Goal: Task Accomplishment & Management: Manage account settings

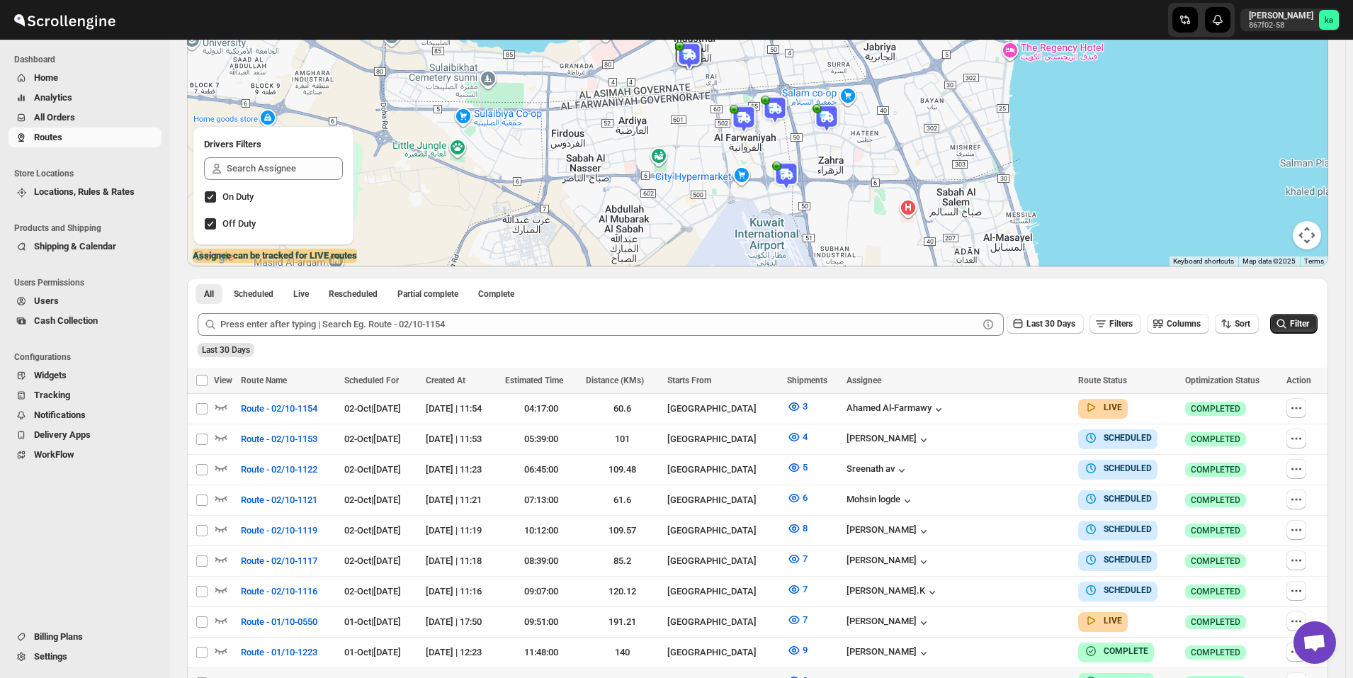
scroll to position [425, 0]
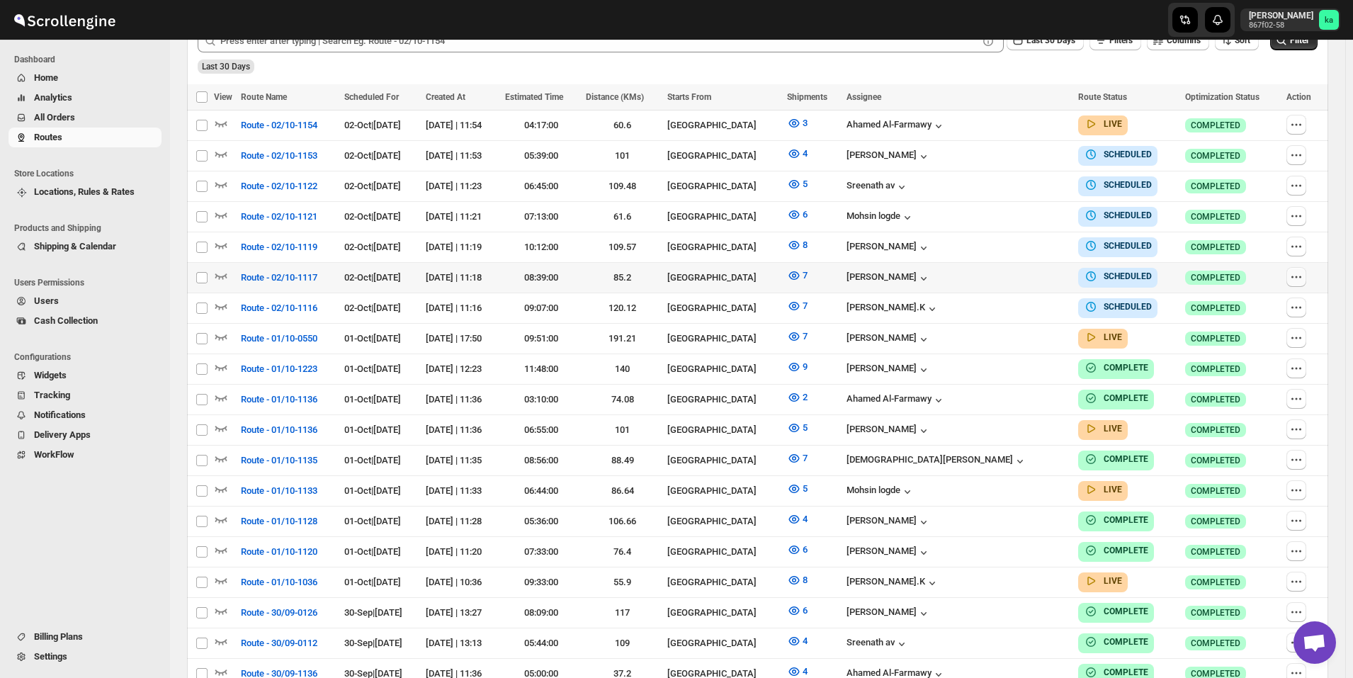
click at [1301, 275] on icon "button" at bounding box center [1300, 276] width 2 height 2
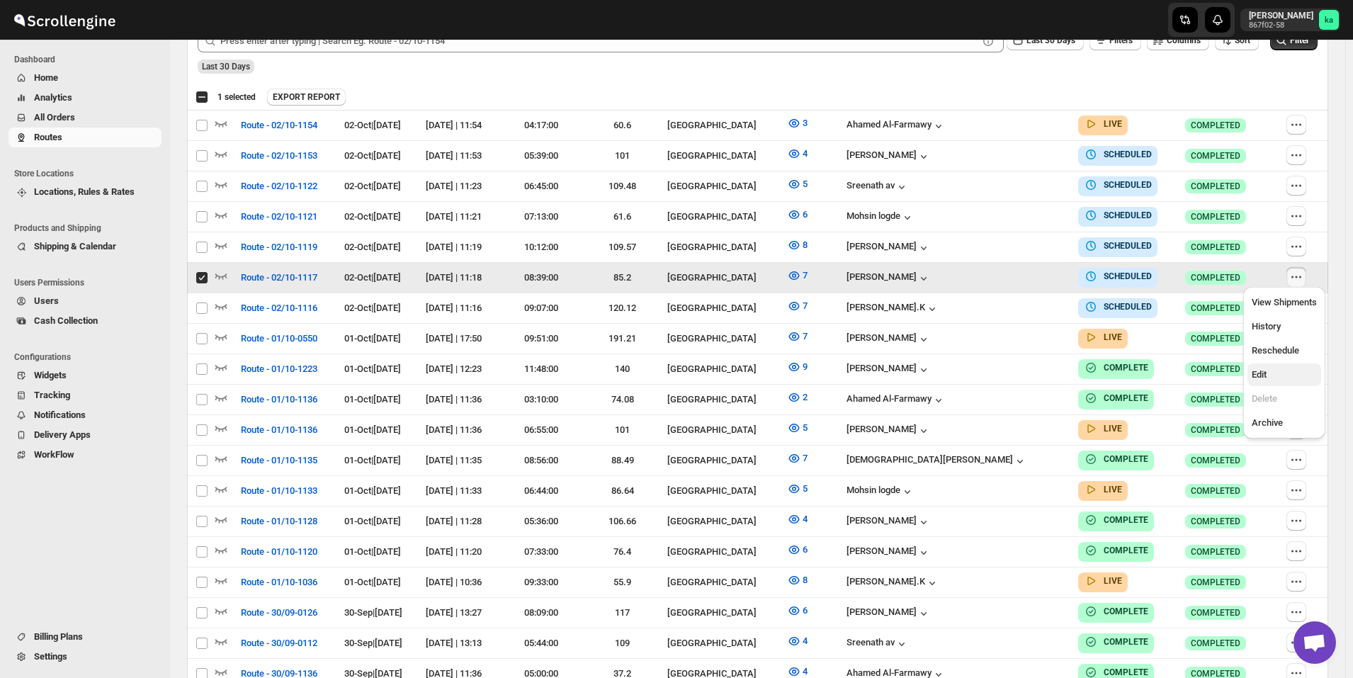
click at [1269, 374] on span "Edit" at bounding box center [1283, 375] width 65 height 14
checkbox input "false"
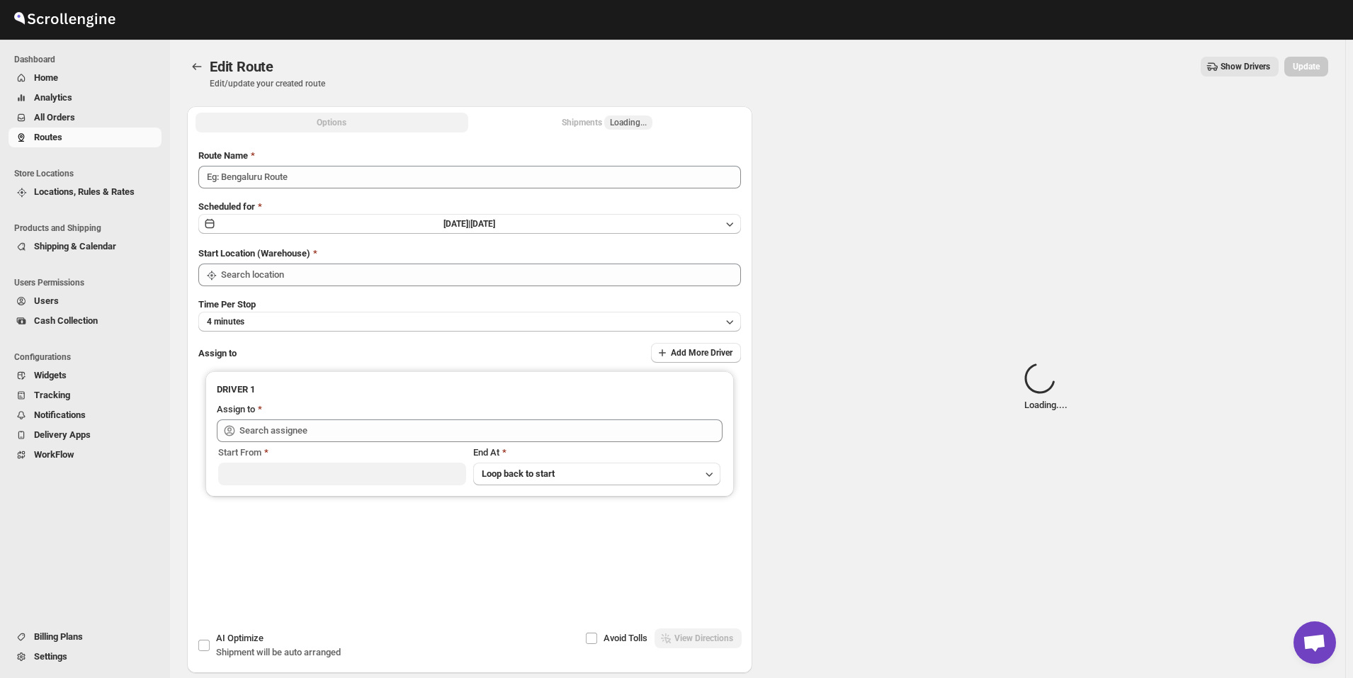
type input "Route - 02/10-1117"
type input "[GEOGRAPHIC_DATA]"
click at [586, 123] on div "Shipments Loading..." at bounding box center [607, 122] width 91 height 14
type input "[PERSON_NAME] ([EMAIL_ADDRESS][DOMAIN_NAME])"
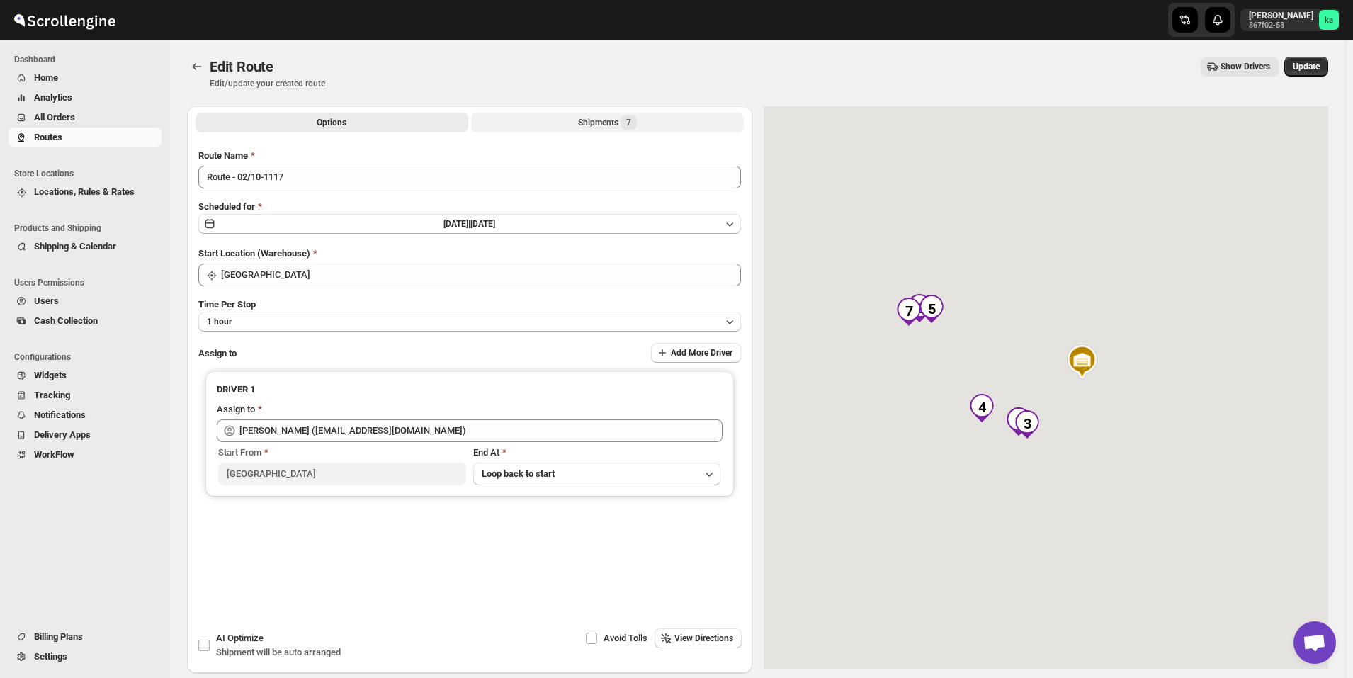
click at [586, 123] on div "Shipments 7" at bounding box center [607, 122] width 59 height 14
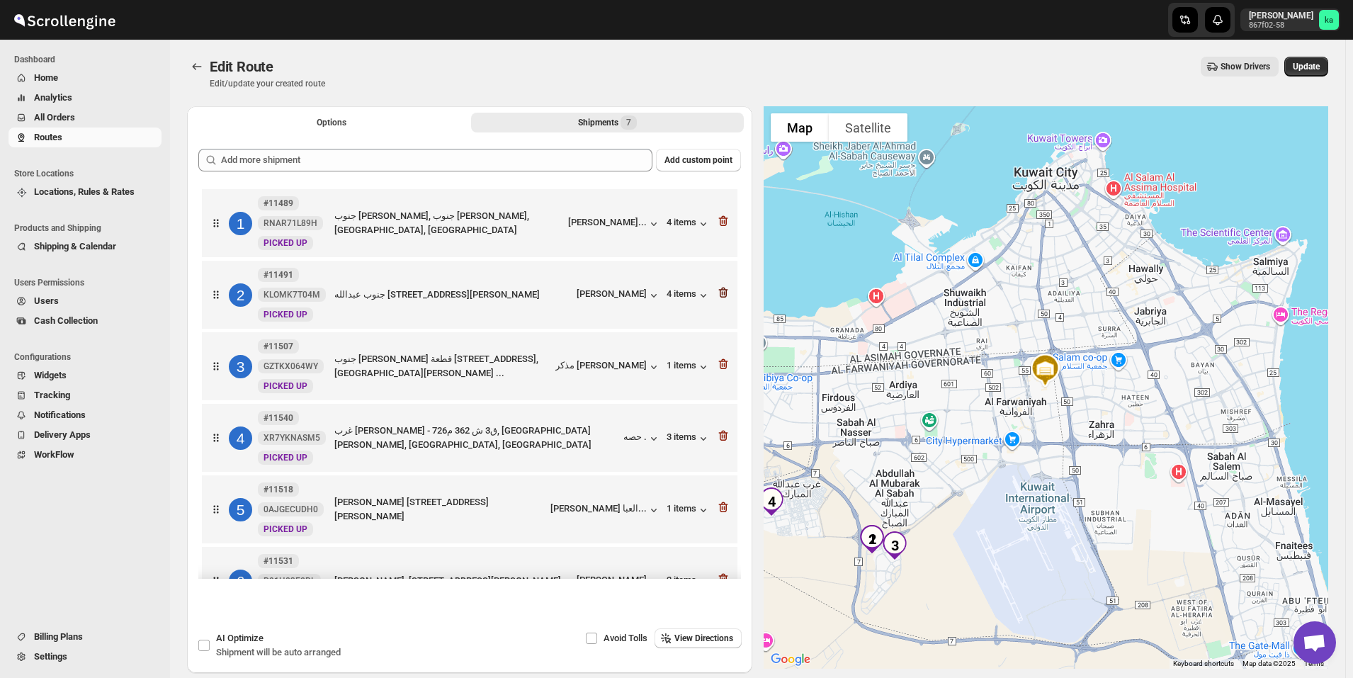
click at [718, 292] on icon "button" at bounding box center [722, 293] width 9 height 11
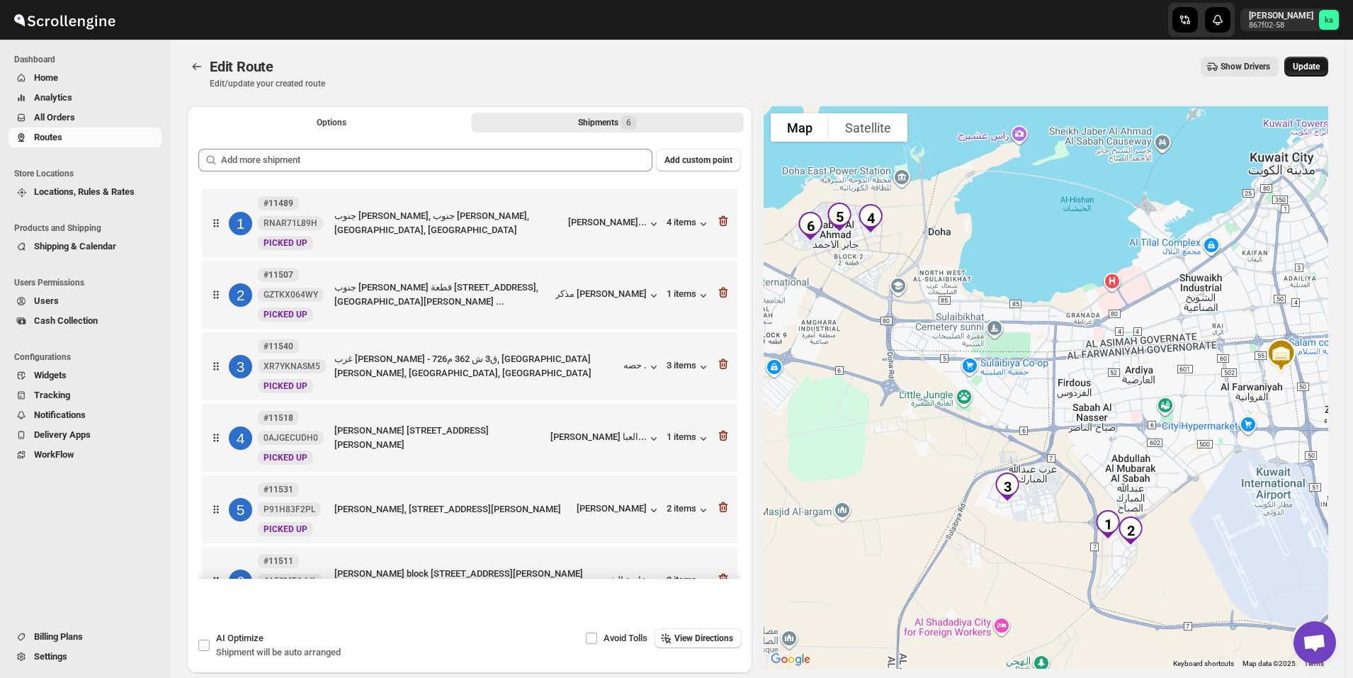
click at [1328, 67] on button "Update" at bounding box center [1306, 67] width 44 height 20
